Goal: Check status: Check status

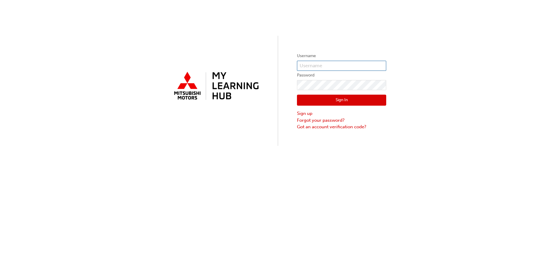
type input "[EMAIL_ADDRESS][DOMAIN_NAME]"
click at [313, 67] on input "[EMAIL_ADDRESS][DOMAIN_NAME]" at bounding box center [341, 66] width 89 height 10
click at [266, 58] on div "Username [EMAIL_ADDRESS][DOMAIN_NAME] Password Sign In Sign up Forgot your pass…" at bounding box center [278, 73] width 557 height 146
click at [333, 101] on button "Sign In" at bounding box center [341, 100] width 89 height 11
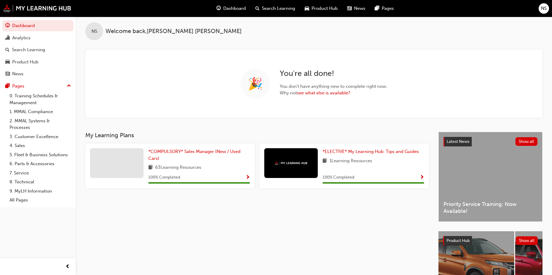
scroll to position [30, 0]
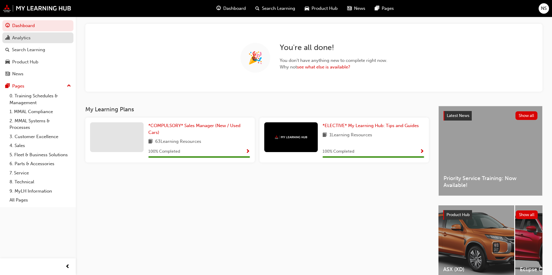
click at [21, 37] on div "Analytics" at bounding box center [21, 38] width 18 height 7
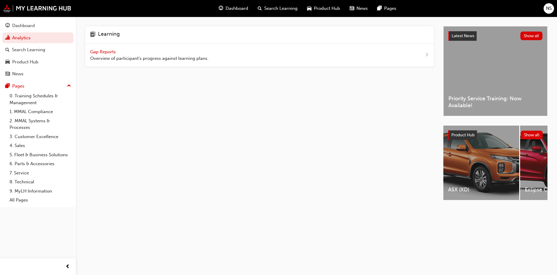
click at [107, 53] on span "Gap Reports" at bounding box center [103, 51] width 27 height 5
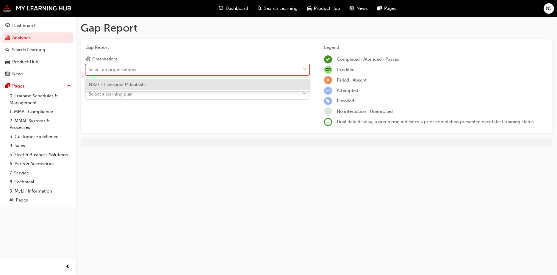
click at [112, 70] on div "Select an organisations" at bounding box center [113, 69] width 48 height 7
click at [89, 70] on input "Organisations option N821 - Liverpool Mitsubishi focused, 1 of 1. 1 result avai…" at bounding box center [89, 69] width 1 height 5
click at [118, 83] on span "N821 - Liverpool Mitsubishi" at bounding box center [117, 84] width 57 height 5
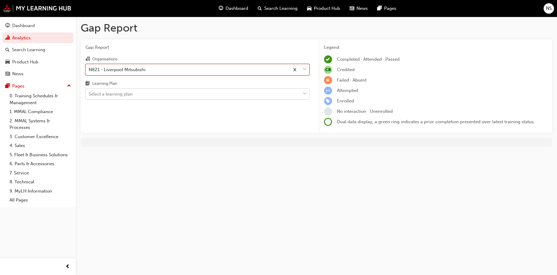
click at [115, 94] on div "Select a learning plan" at bounding box center [111, 94] width 44 height 7
click at [89, 94] on input "Learning Plan Select a learning plan" at bounding box center [89, 93] width 1 height 5
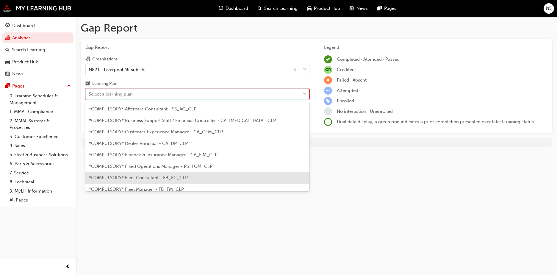
click at [153, 177] on span "*COMPULSORY* Fleet Consultant - FB_FC_CLP" at bounding box center [138, 177] width 99 height 5
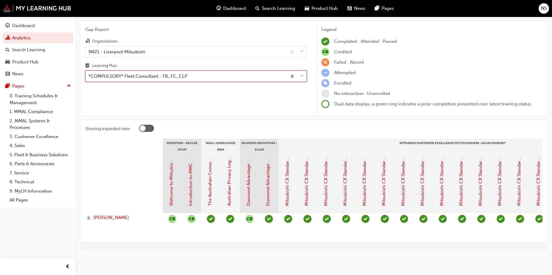
click at [182, 73] on div "*COMPULSORY* Fleet Consultant - FB_FC_CLP" at bounding box center [138, 76] width 99 height 7
click at [89, 73] on input "Learning Plan option *COMPULSORY* Fleet Consultant - FB_FC_CLP, selected. 0 res…" at bounding box center [89, 75] width 1 height 5
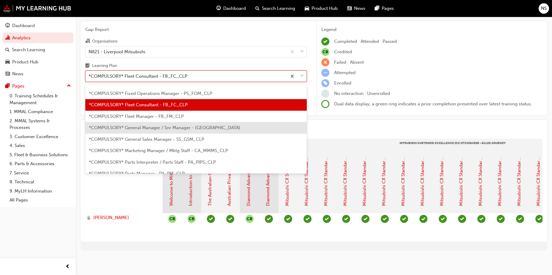
scroll to position [59, 0]
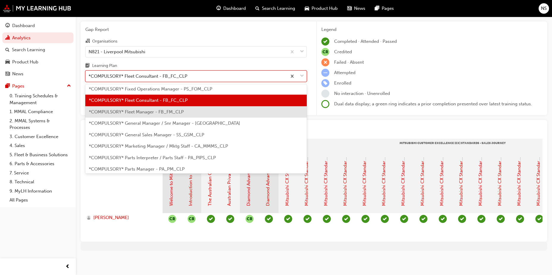
click at [173, 109] on span "*COMPULSORY* Fleet Manager - FB_FM_CLP" at bounding box center [136, 111] width 95 height 5
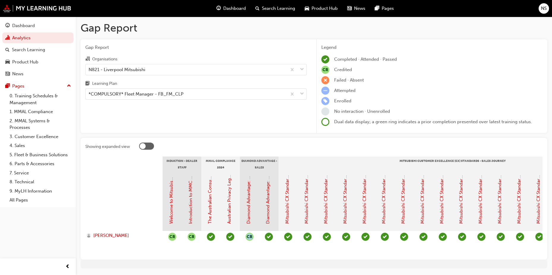
drag, startPoint x: 197, startPoint y: 250, endPoint x: 264, endPoint y: 250, distance: 67.2
click at [28, 25] on div "Dashboard" at bounding box center [23, 25] width 23 height 7
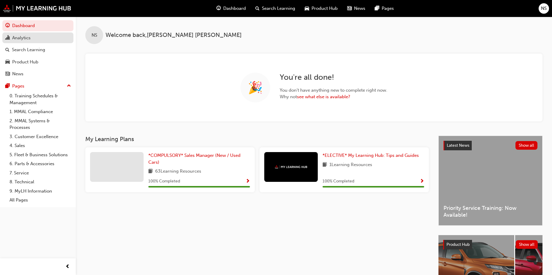
click at [22, 36] on div "Analytics" at bounding box center [21, 38] width 18 height 7
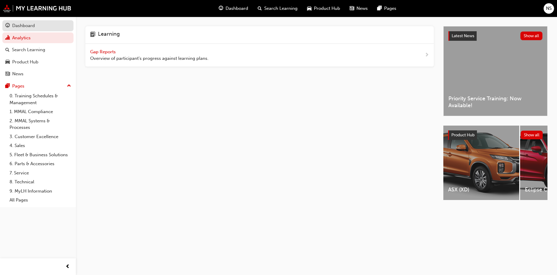
click at [18, 25] on div "Dashboard" at bounding box center [23, 25] width 23 height 7
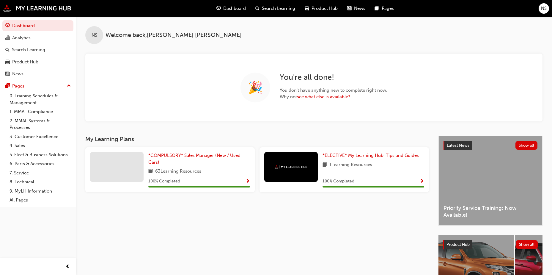
click at [232, 9] on span "Dashboard" at bounding box center [234, 8] width 23 height 7
click at [23, 36] on div "Analytics" at bounding box center [21, 38] width 18 height 7
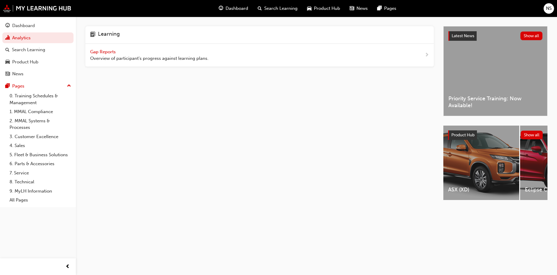
click at [101, 51] on span "Gap Reports" at bounding box center [103, 51] width 27 height 5
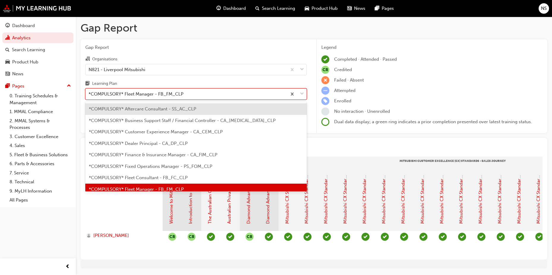
click at [178, 94] on div "*COMPULSORY* Fleet Manager - FB_FM_CLP" at bounding box center [186, 94] width 201 height 10
click at [89, 94] on input "Learning Plan option *COMPULSORY* Aftercare Consultant - SS_AC_CLP focused, 1 o…" at bounding box center [89, 93] width 1 height 5
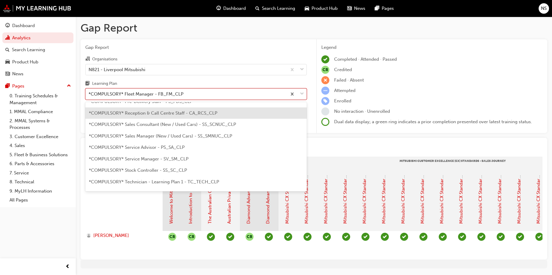
scroll to position [178, 0]
click at [162, 115] on span "*COMPULSORY* Sales Consultant (New / Used Cars) - SS_SCNUC_CLP" at bounding box center [162, 113] width 147 height 5
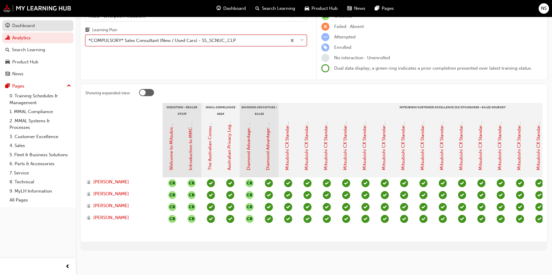
click at [29, 28] on div "Dashboard" at bounding box center [23, 25] width 23 height 7
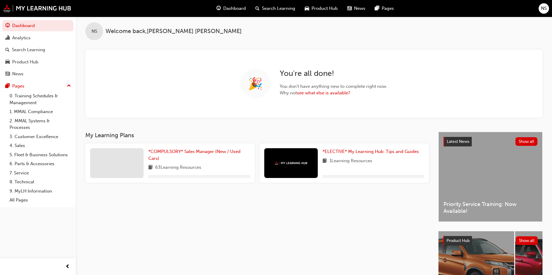
scroll to position [59, 0]
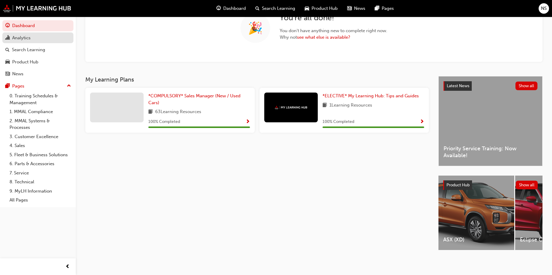
click at [21, 39] on div "Analytics" at bounding box center [21, 38] width 18 height 7
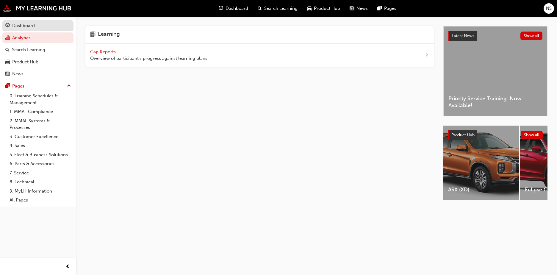
click at [20, 27] on div "Dashboard" at bounding box center [23, 25] width 23 height 7
